Goal: Information Seeking & Learning: Learn about a topic

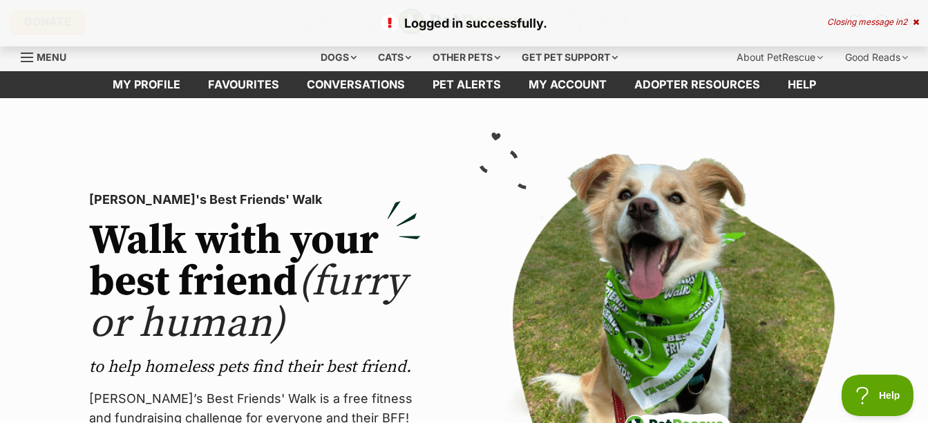
click at [916, 23] on icon at bounding box center [916, 22] width 6 height 8
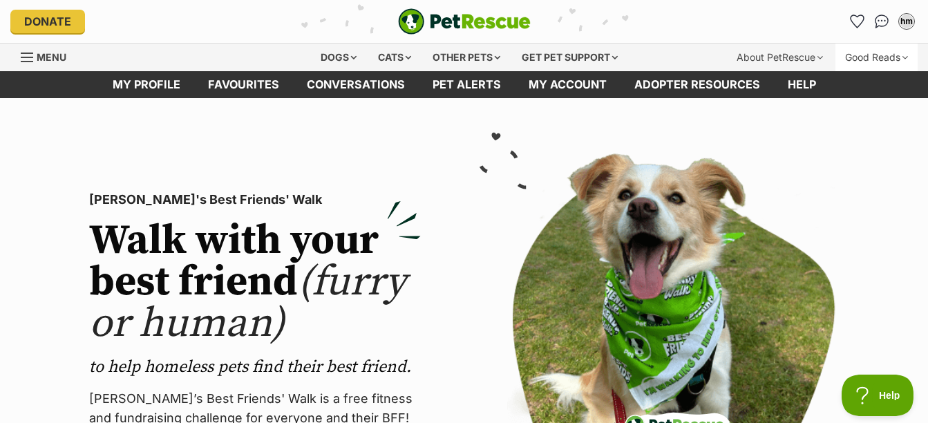
click at [862, 15] on icon "Favourites" at bounding box center [857, 22] width 15 height 14
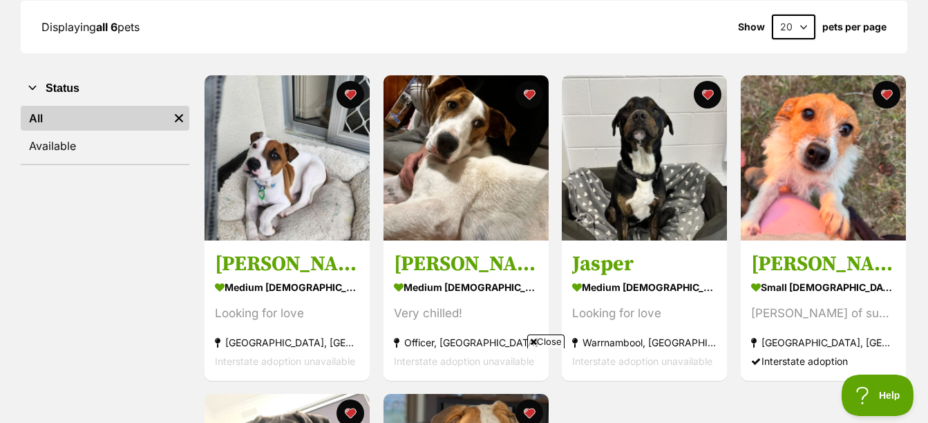
scroll to position [276, 0]
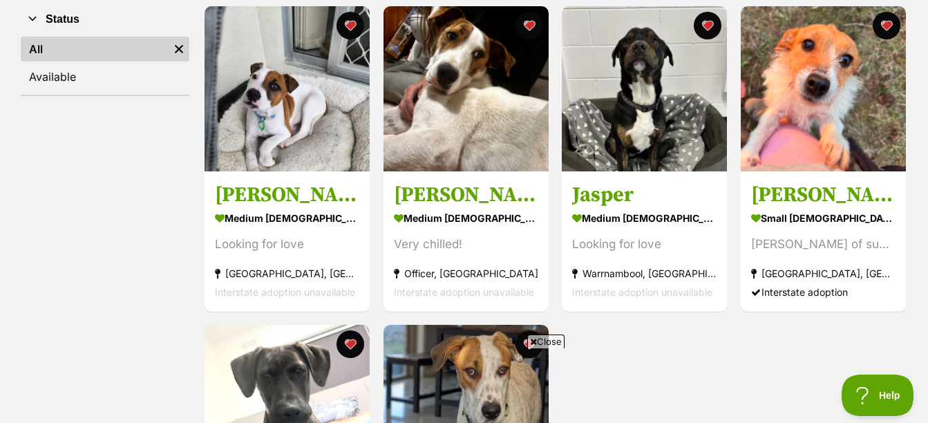
click at [547, 342] on span "Close" at bounding box center [545, 341] width 37 height 14
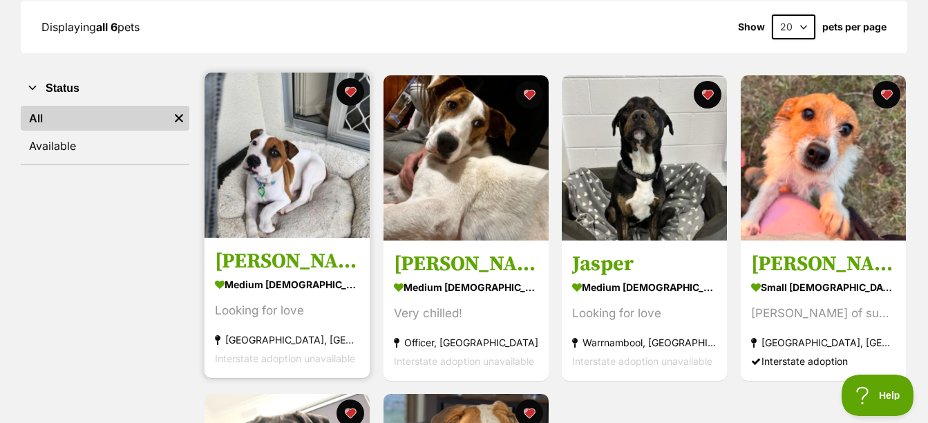
scroll to position [415, 0]
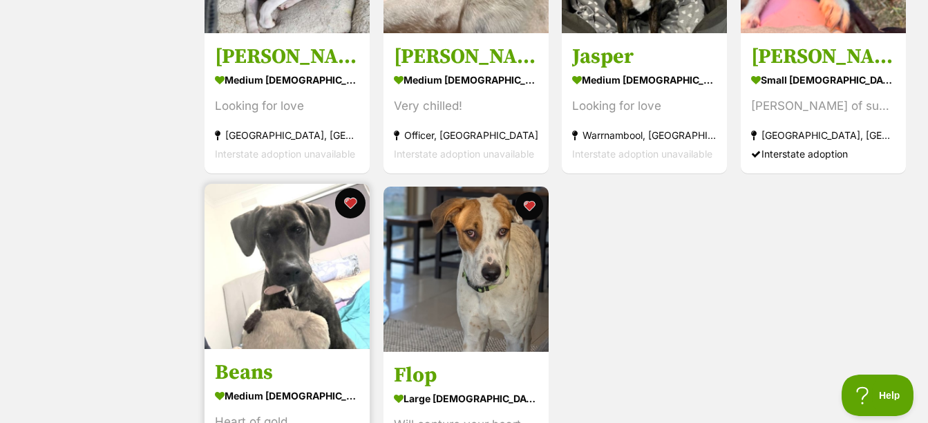
click at [350, 203] on button "favourite" at bounding box center [351, 203] width 30 height 30
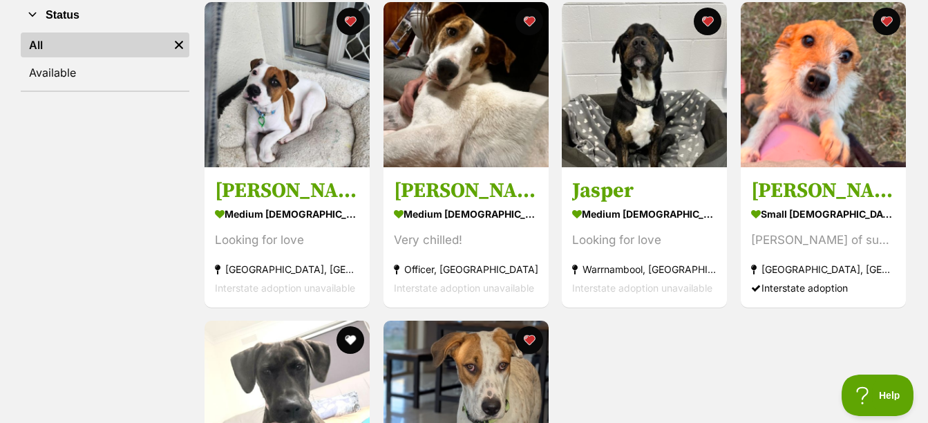
scroll to position [276, 0]
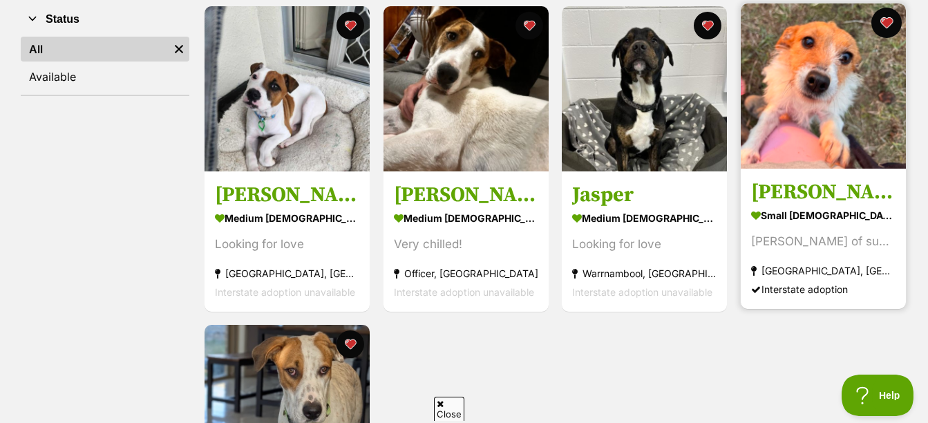
click at [891, 16] on button "favourite" at bounding box center [886, 23] width 30 height 30
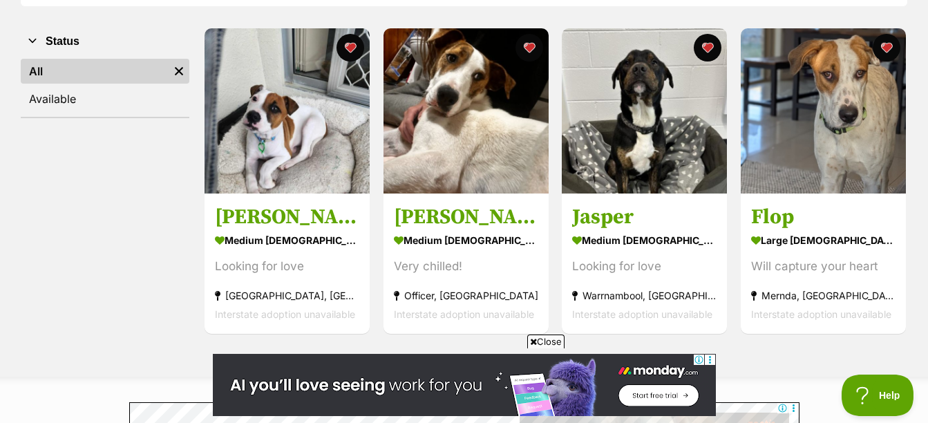
scroll to position [276, 0]
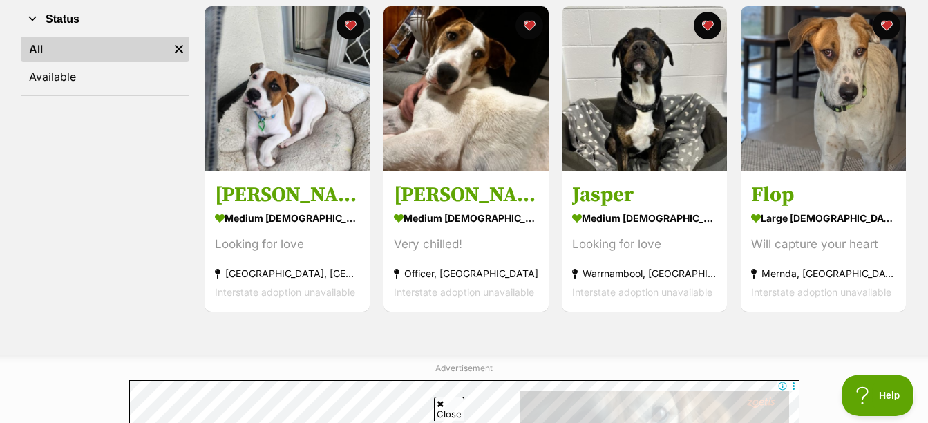
drag, startPoint x: 98, startPoint y: 182, endPoint x: 115, endPoint y: 174, distance: 18.2
click at [100, 182] on div "Status All Remove filter Available" at bounding box center [105, 159] width 169 height 308
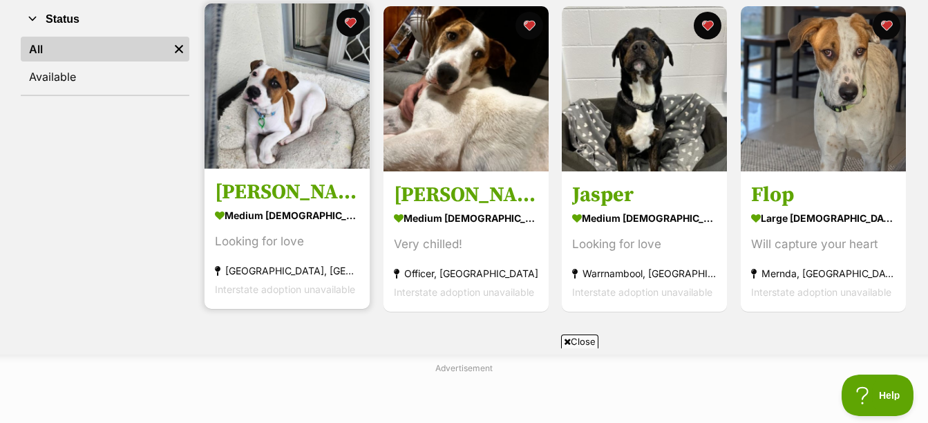
click at [283, 224] on div "medium [DEMOGRAPHIC_DATA] Dog" at bounding box center [287, 215] width 144 height 20
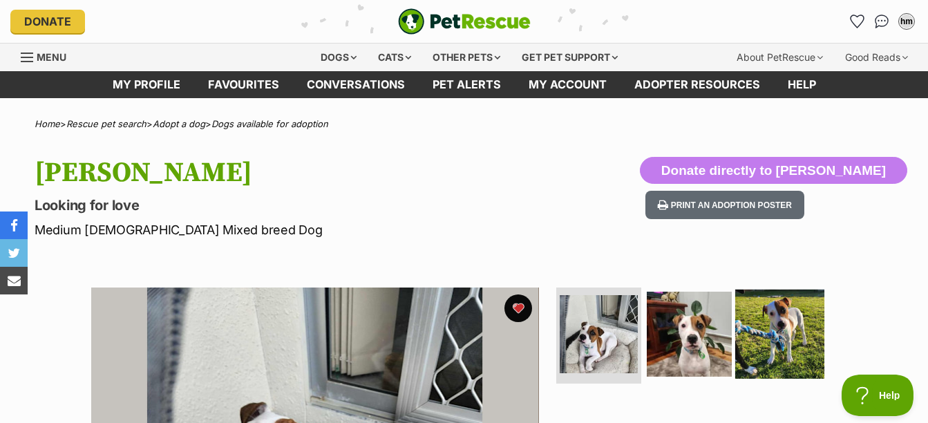
scroll to position [69, 0]
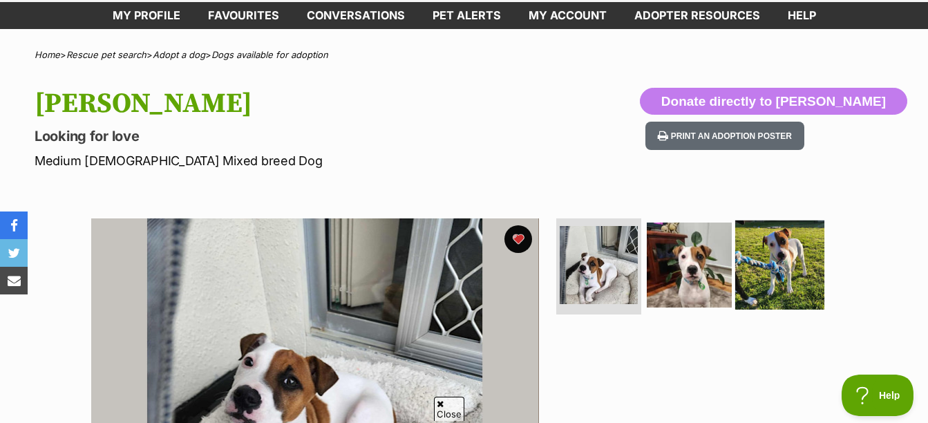
click at [758, 253] on img at bounding box center [779, 264] width 89 height 89
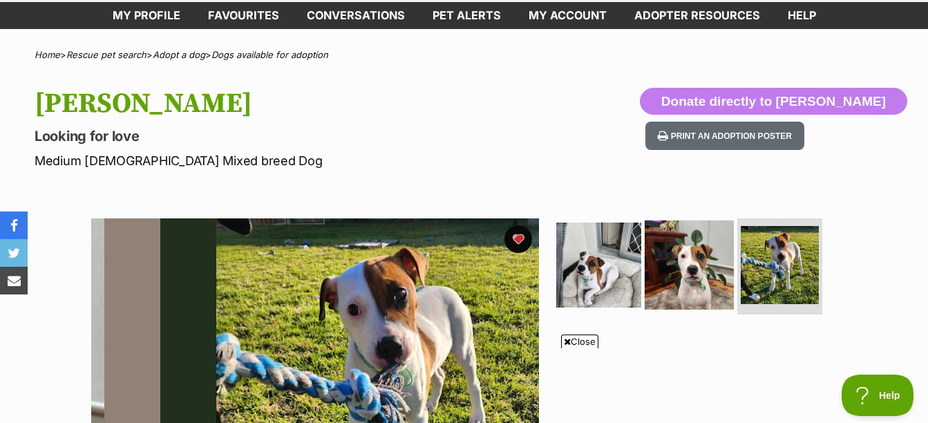
scroll to position [0, 0]
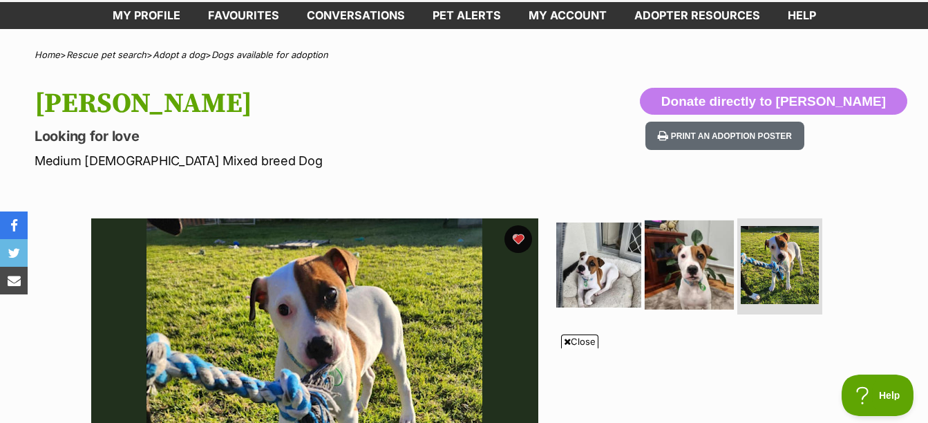
click at [684, 259] on img at bounding box center [689, 264] width 89 height 89
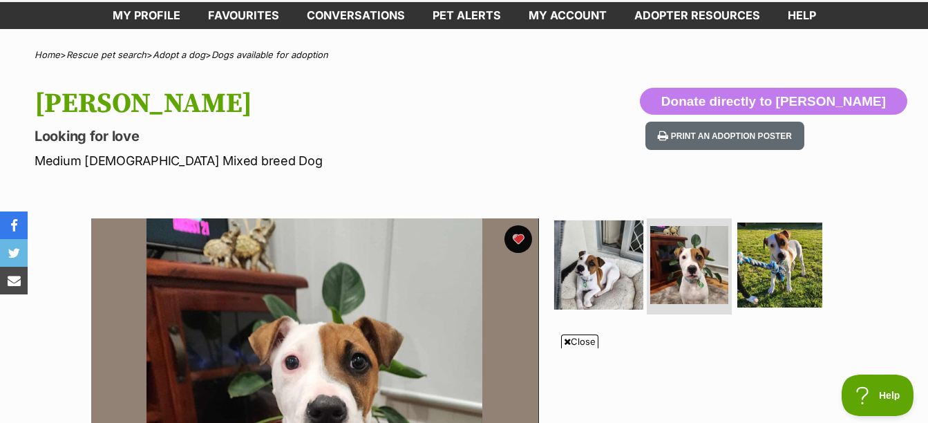
click at [603, 269] on img at bounding box center [598, 264] width 89 height 89
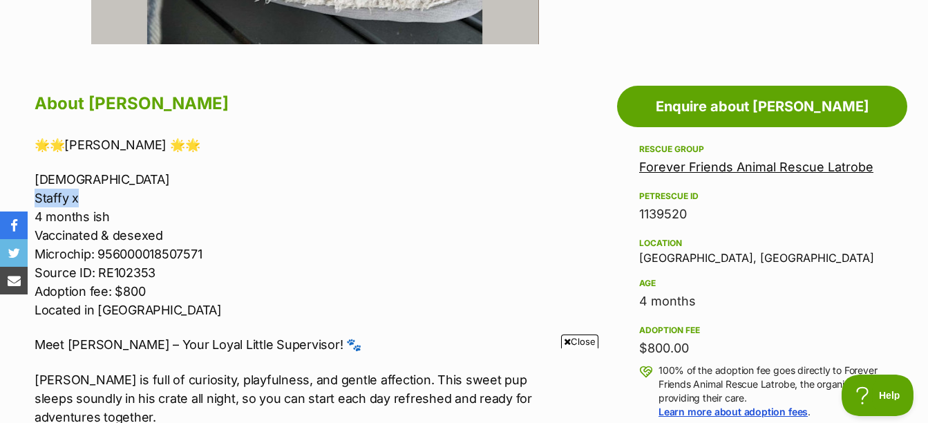
drag, startPoint x: 83, startPoint y: 200, endPoint x: 32, endPoint y: 203, distance: 50.5
copy p "Staffy x"
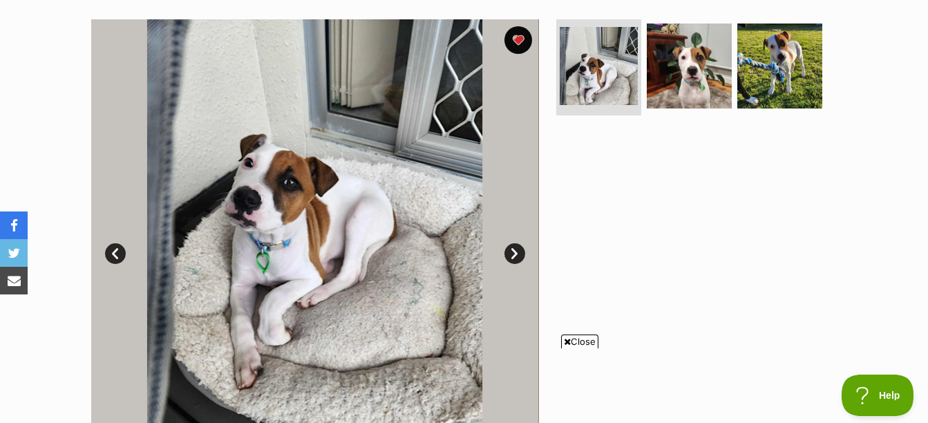
scroll to position [346, 0]
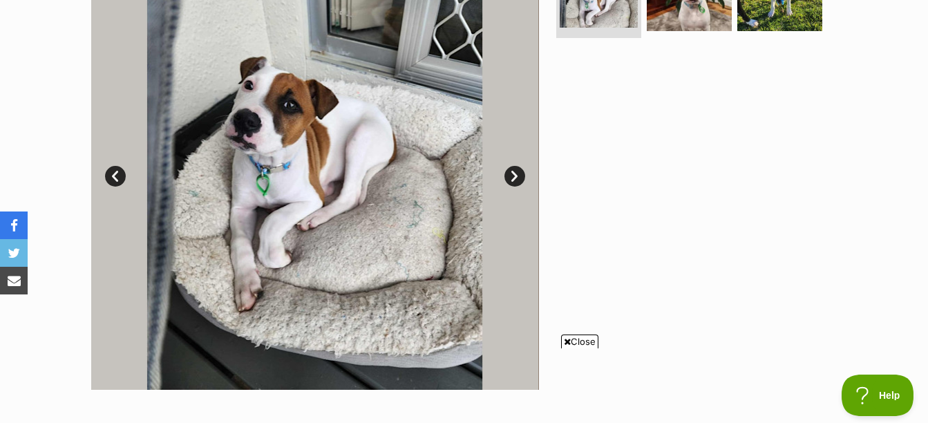
click at [518, 175] on link "Next" at bounding box center [514, 176] width 21 height 21
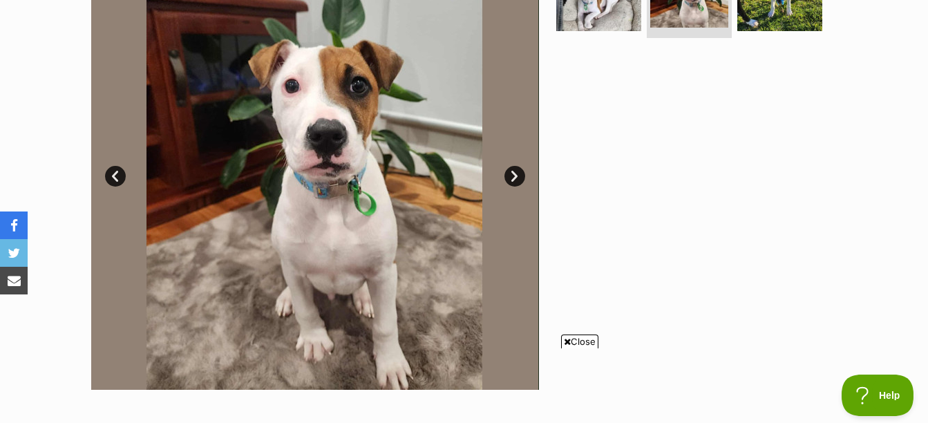
click at [518, 175] on link "Next" at bounding box center [514, 176] width 21 height 21
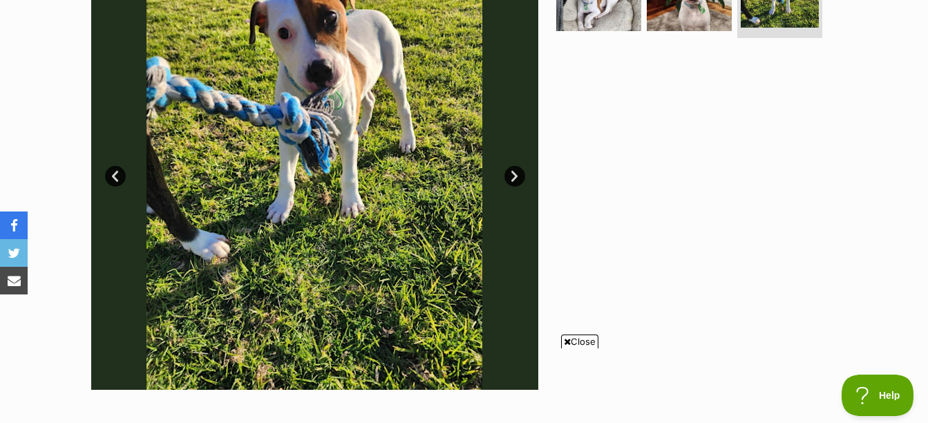
scroll to position [276, 0]
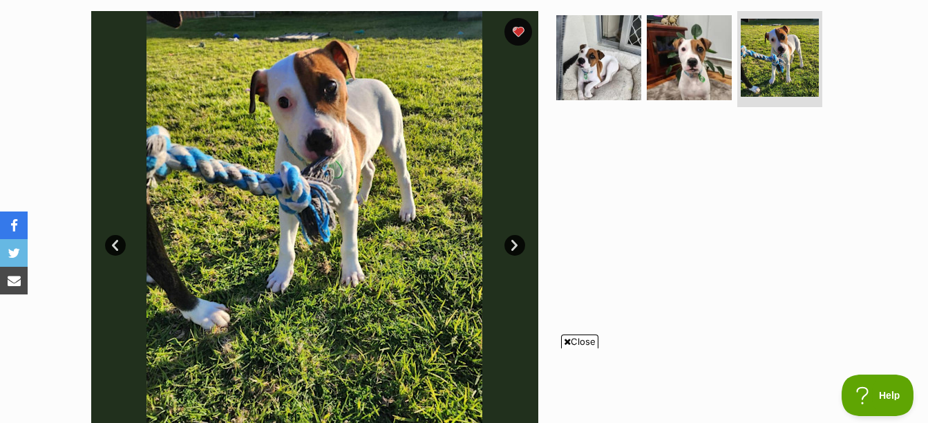
click at [515, 240] on link "Next" at bounding box center [514, 245] width 21 height 21
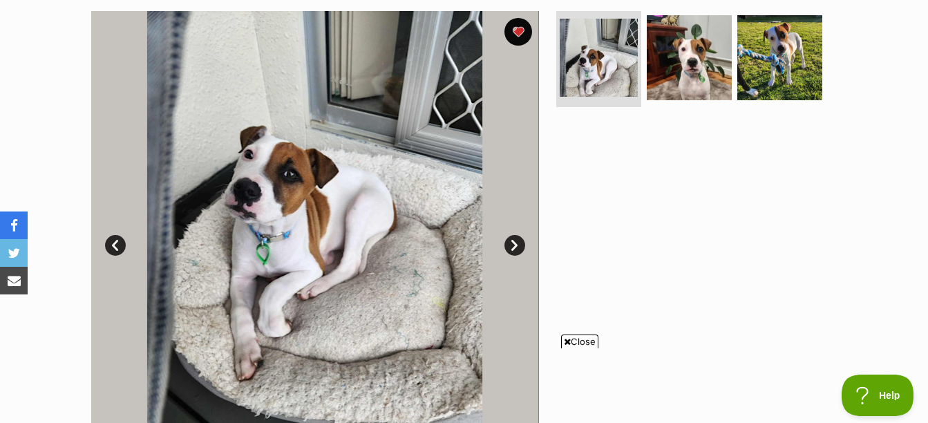
click at [515, 240] on link "Next" at bounding box center [514, 245] width 21 height 21
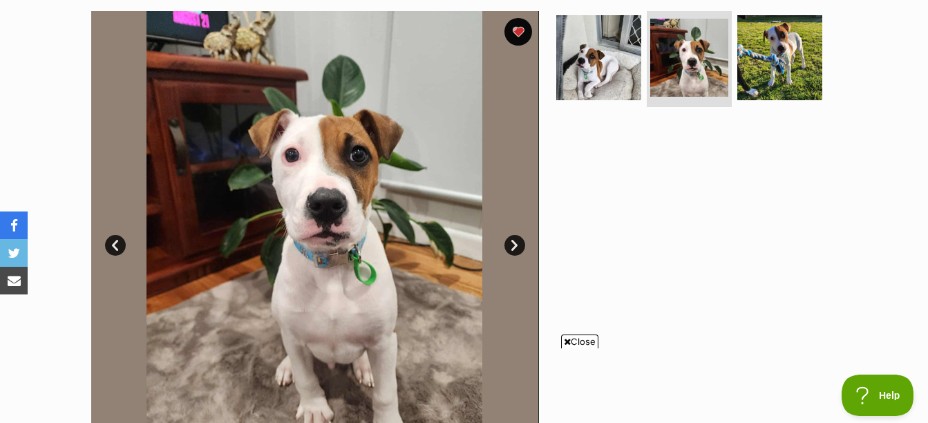
click at [515, 240] on link "Next" at bounding box center [514, 245] width 21 height 21
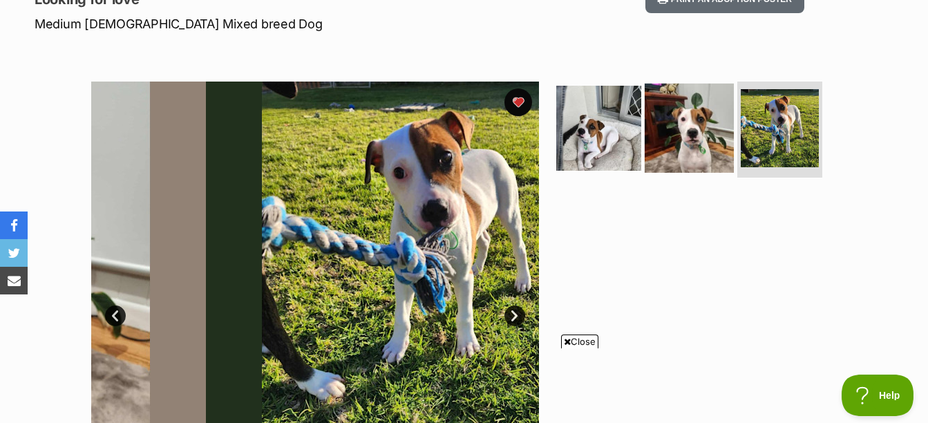
scroll to position [0, 0]
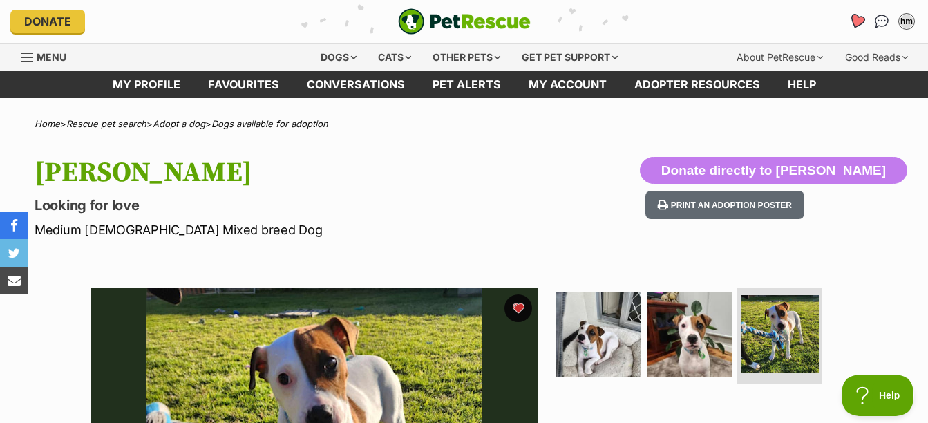
click at [864, 27] on link "Favourites" at bounding box center [857, 21] width 28 height 28
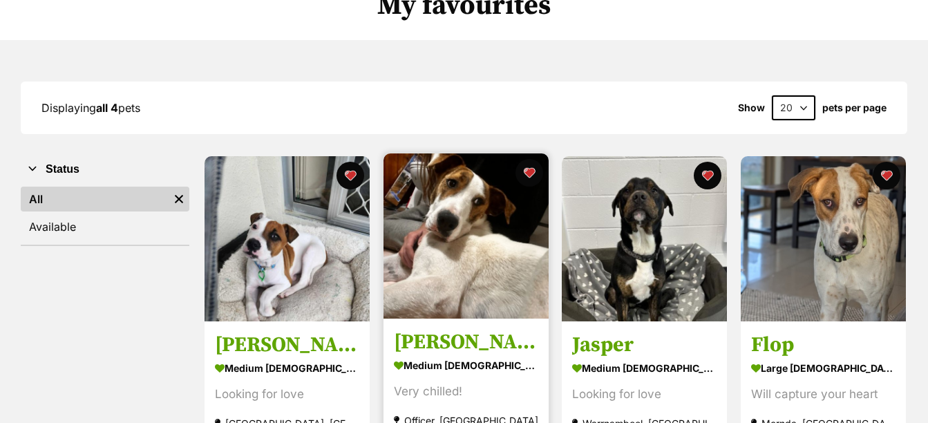
scroll to position [138, 0]
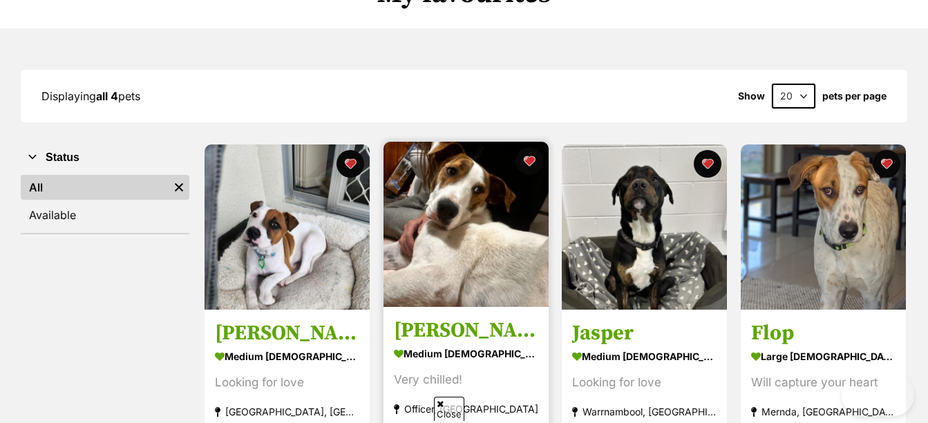
click at [498, 187] on img at bounding box center [466, 224] width 165 height 165
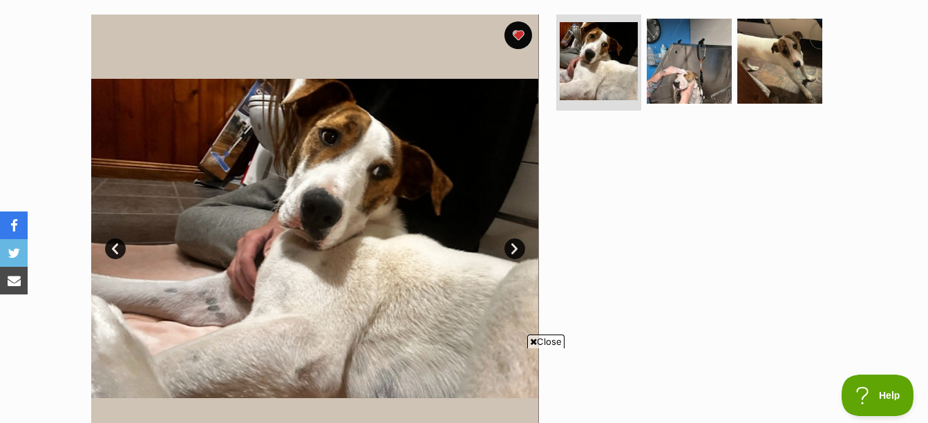
scroll to position [276, 0]
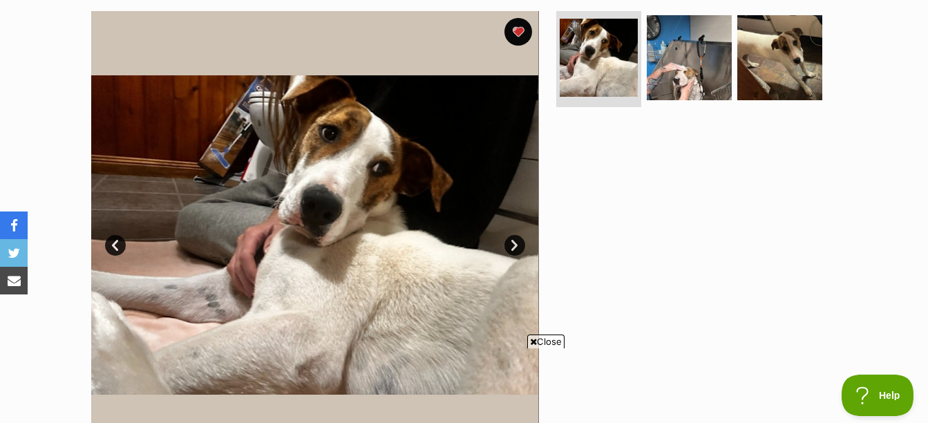
click at [513, 245] on link "Next" at bounding box center [514, 245] width 21 height 21
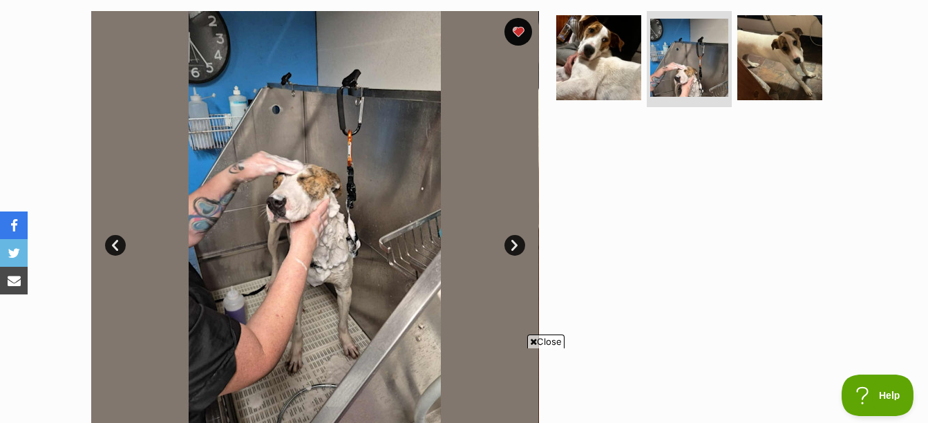
click at [513, 245] on link "Next" at bounding box center [514, 245] width 21 height 21
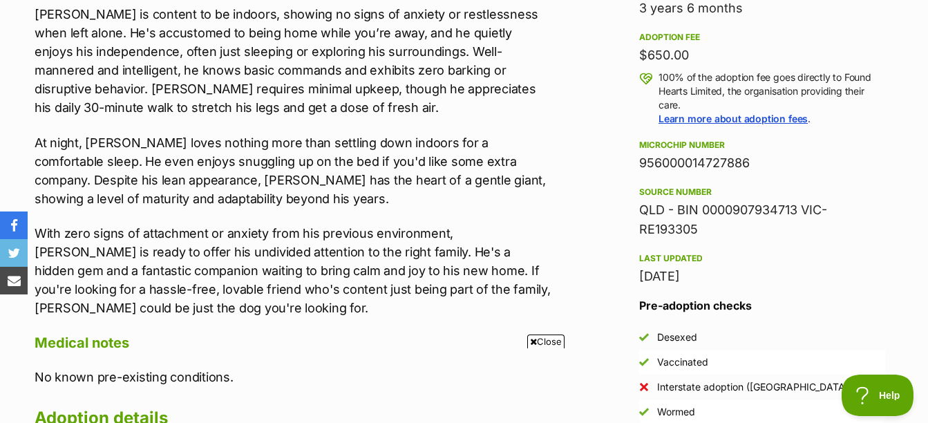
scroll to position [760, 0]
